Goal: Task Accomplishment & Management: Use online tool/utility

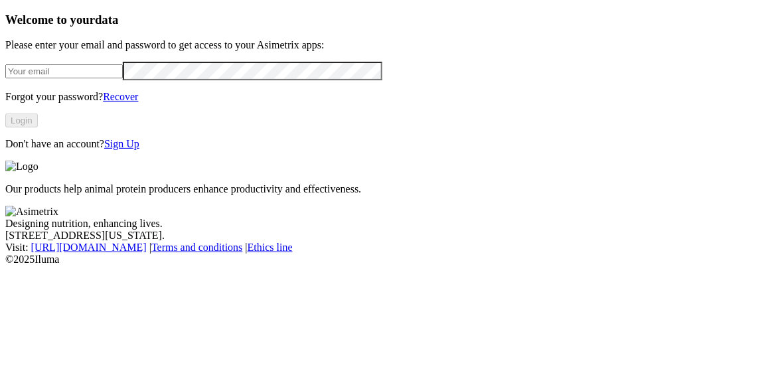
type input "[PERSON_NAME][EMAIL_ADDRESS][DOMAIN_NAME]"
click at [38, 127] on button "Login" at bounding box center [21, 121] width 33 height 14
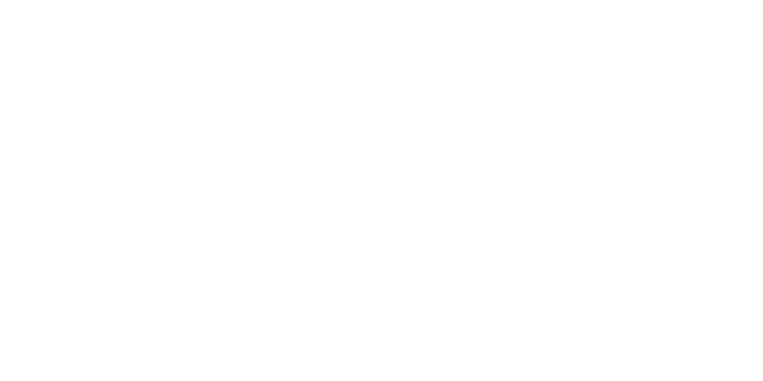
scroll to position [496, 0]
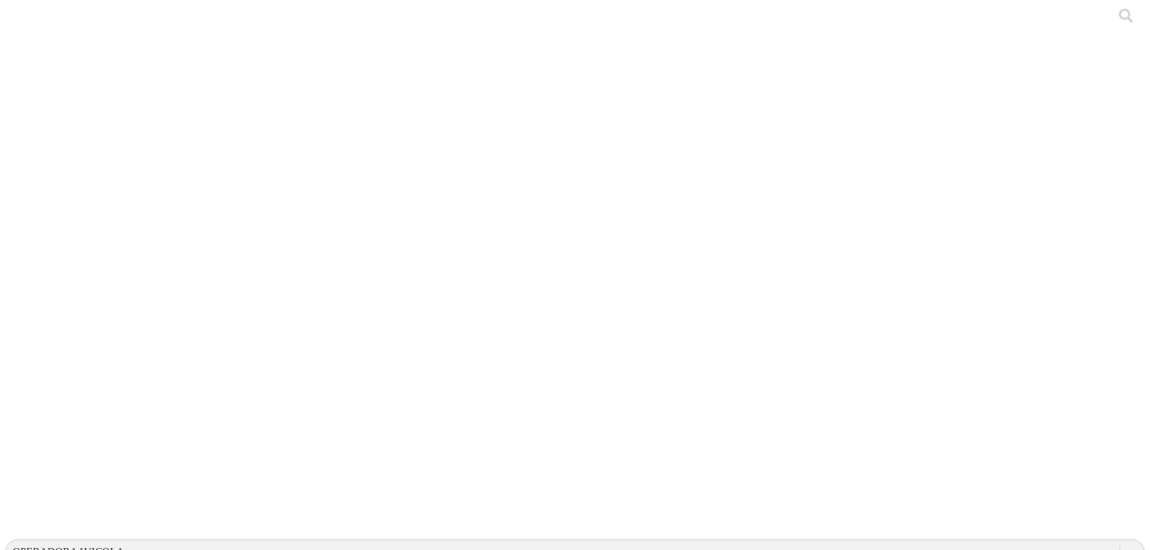
click at [124, 380] on div "OPERADORAAVICOLA" at bounding box center [69, 552] width 112 height 12
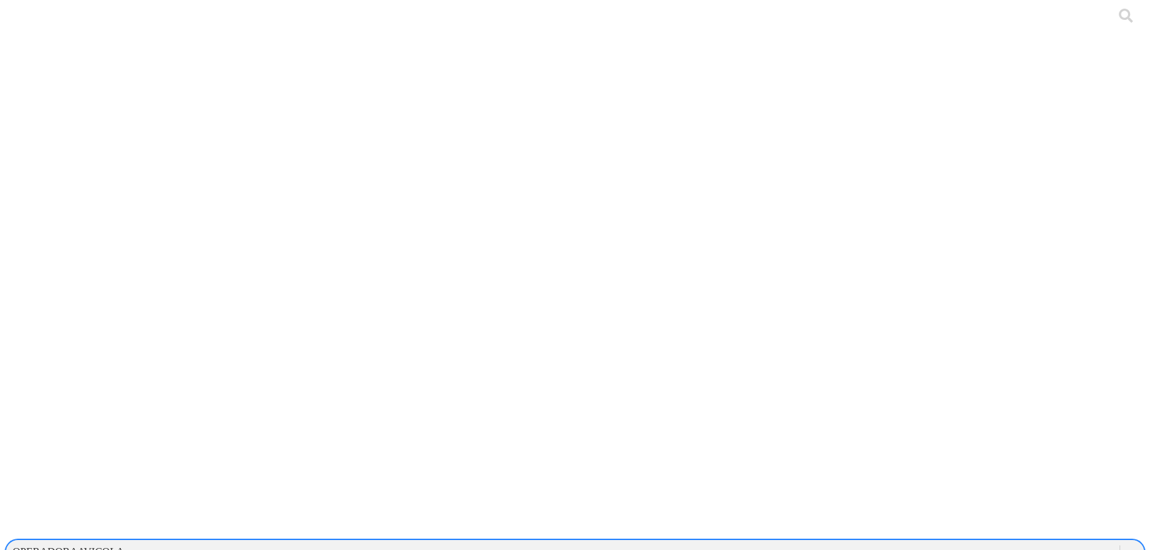
scroll to position [301, 0]
